Goal: Register for event/course

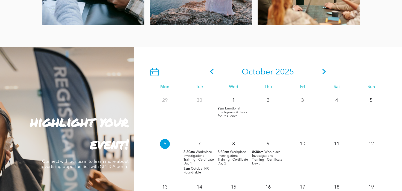
scroll to position [430, 0]
click at [198, 153] on p "8:30am Workplace Investigations Training - Certificate Day 1" at bounding box center [199, 157] width 32 height 15
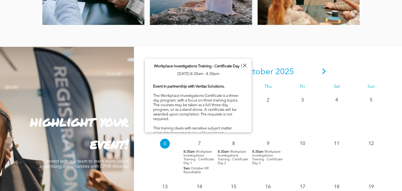
click at [245, 65] on div at bounding box center [244, 65] width 7 height 7
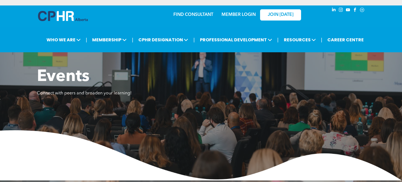
scroll to position [1, 0]
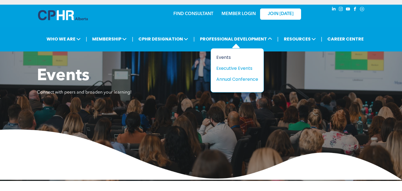
click at [231, 55] on div "Events" at bounding box center [235, 57] width 38 height 7
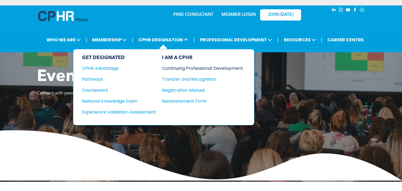
click at [196, 66] on div "Continuing Professional Development" at bounding box center [198, 68] width 73 height 7
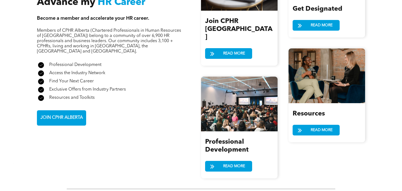
scroll to position [651, 0]
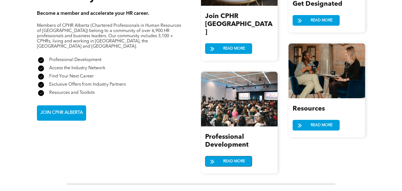
click at [214, 158] on span at bounding box center [212, 161] width 4 height 7
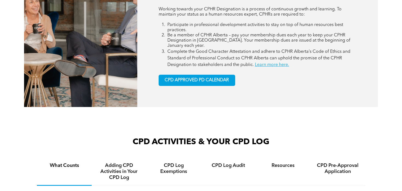
scroll to position [275, 0]
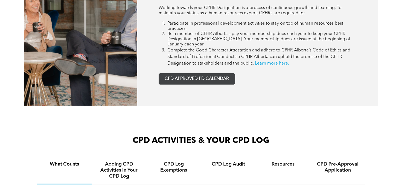
click at [192, 78] on span "CPD APPROVED PD CALENDAR" at bounding box center [196, 78] width 64 height 5
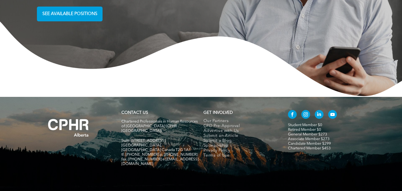
scroll to position [1482, 0]
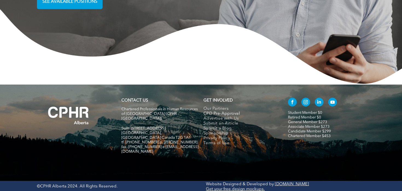
click at [238, 115] on span "CPD Pre-Approval" at bounding box center [221, 113] width 36 height 5
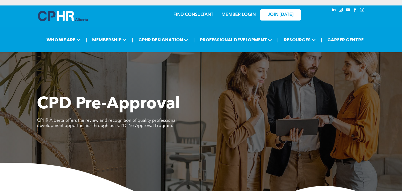
click at [243, 15] on link "MEMBER LOGIN" at bounding box center [238, 15] width 34 height 4
